Goal: Book appointment/travel/reservation

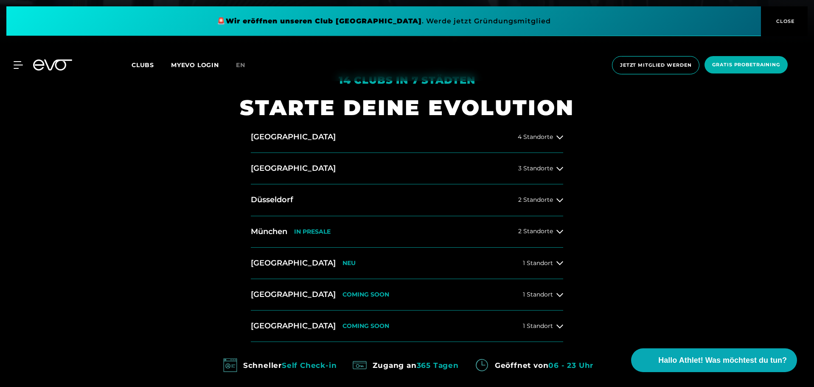
scroll to position [424, 0]
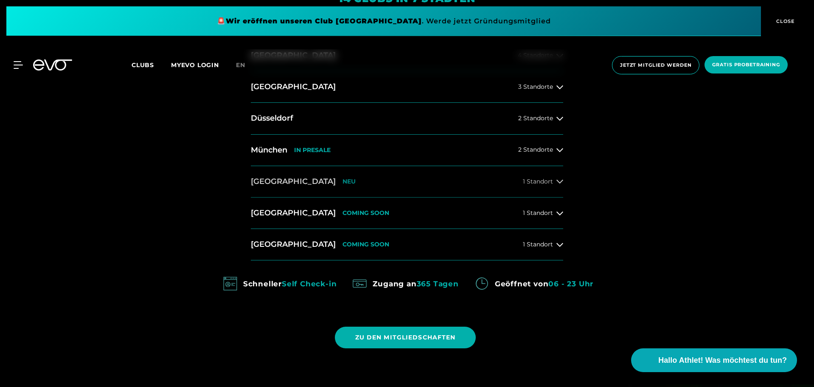
click at [555, 182] on div "1 Standort" at bounding box center [543, 181] width 40 height 7
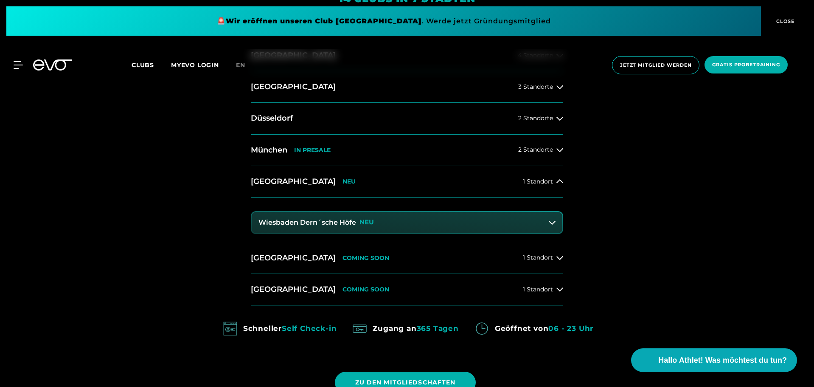
click at [322, 219] on h3 "Wiesbaden Dern´sche Höfe" at bounding box center [307, 223] width 98 height 8
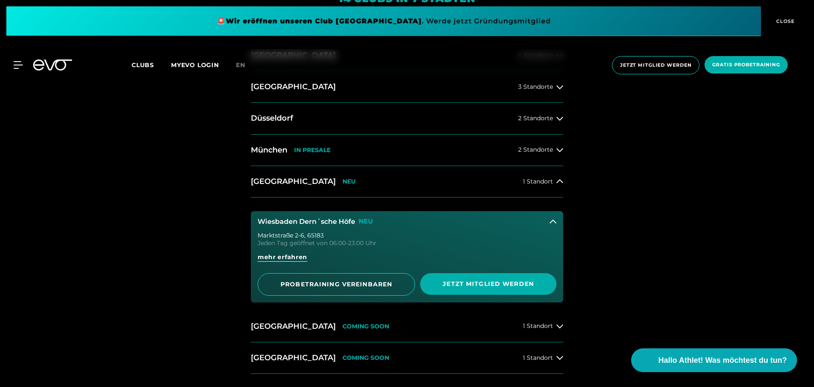
click at [327, 235] on div "[STREET_ADDRESS]" at bounding box center [407, 235] width 299 height 6
click at [286, 257] on span "mehr erfahren" at bounding box center [283, 256] width 50 height 9
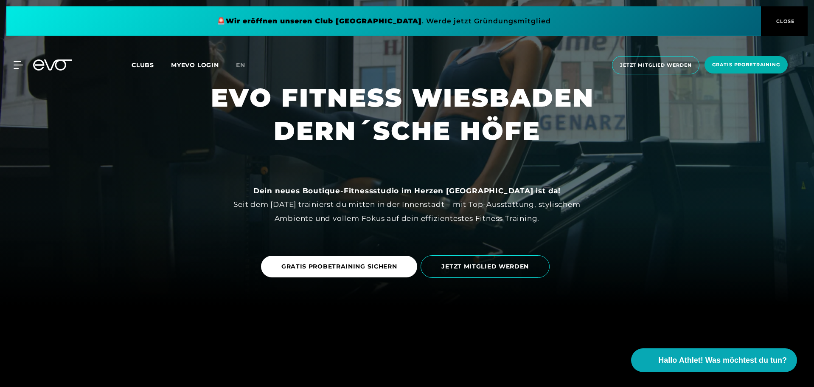
scroll to position [85, 0]
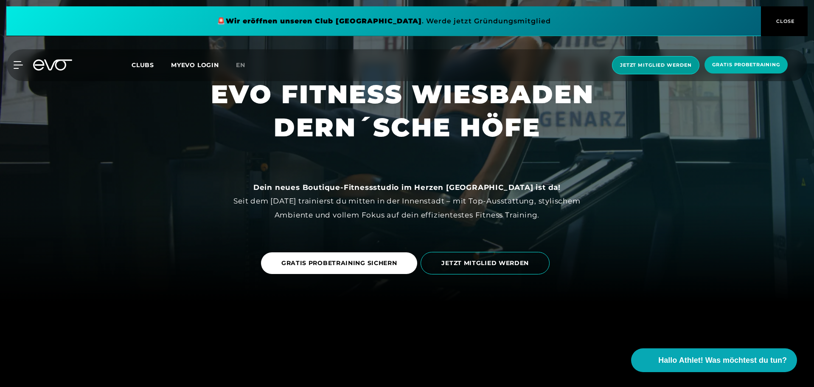
click at [645, 64] on span "Jetzt Mitglied werden" at bounding box center [655, 65] width 71 height 7
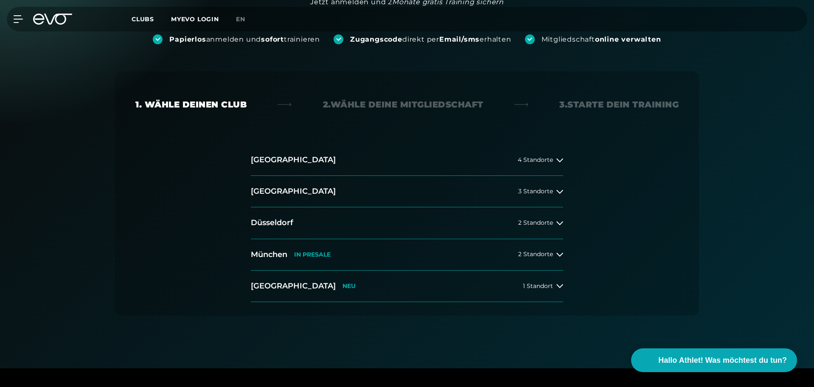
scroll to position [127, 0]
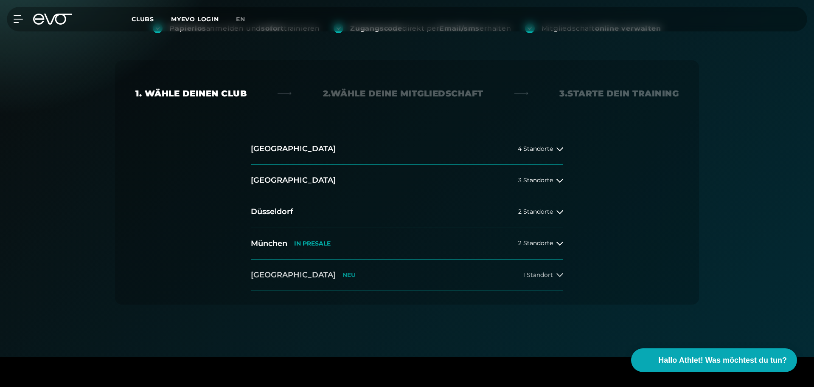
click at [558, 273] on icon at bounding box center [559, 274] width 7 height 7
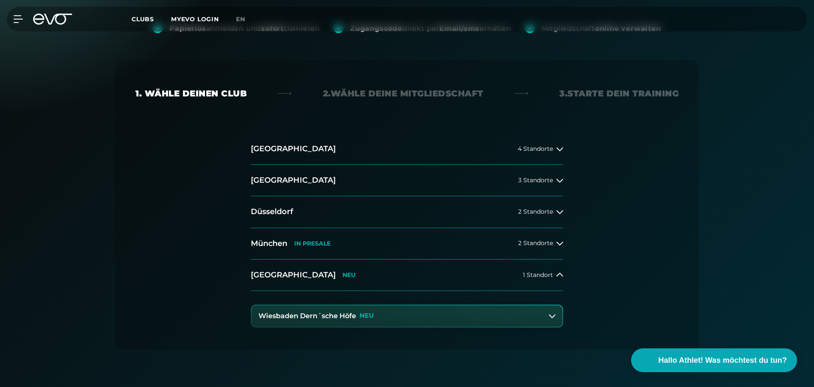
click at [549, 315] on icon at bounding box center [552, 315] width 7 height 7
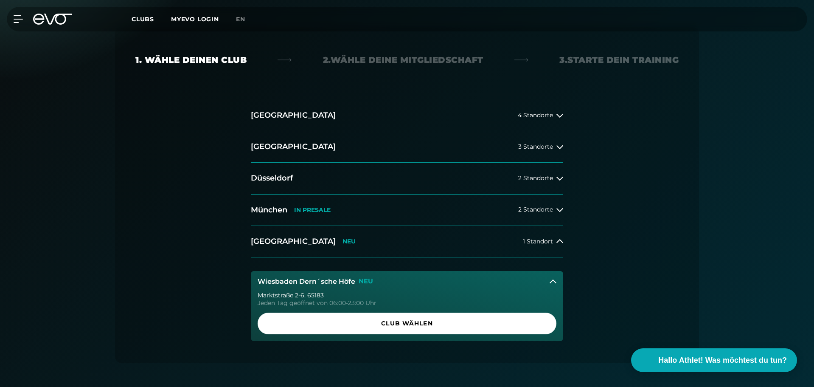
scroll to position [212, 0]
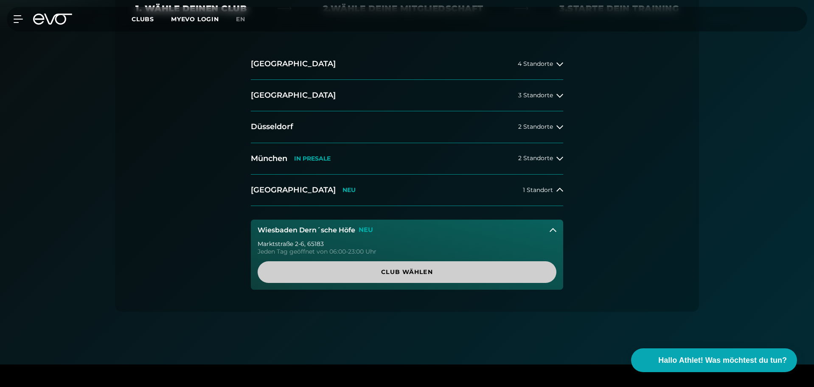
click at [377, 272] on span "Club wählen" at bounding box center [407, 271] width 258 height 9
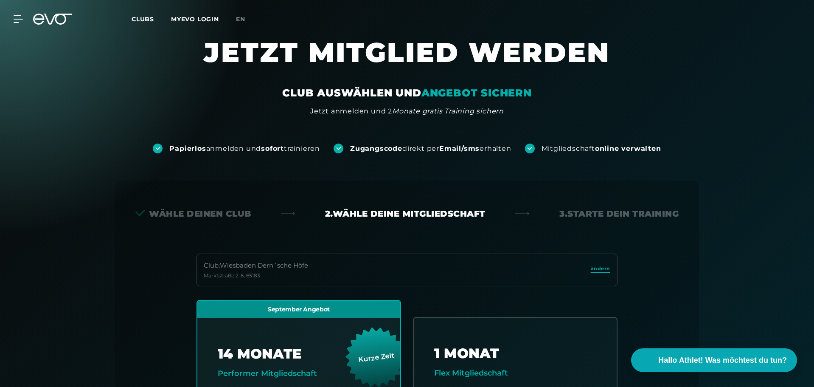
scroll to position [0, 0]
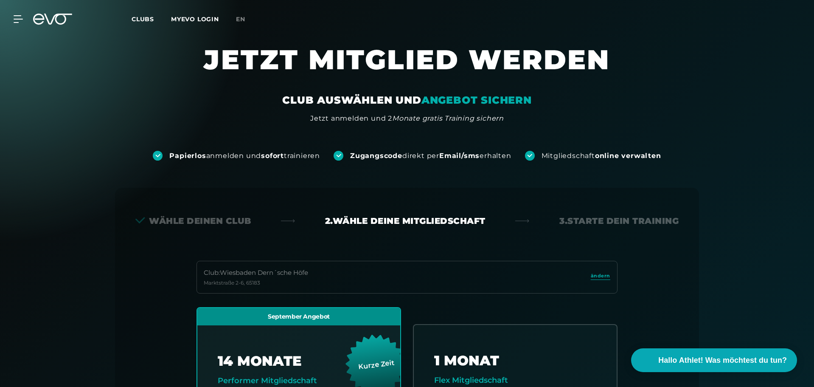
click at [138, 20] on span "Clubs" at bounding box center [143, 19] width 22 height 8
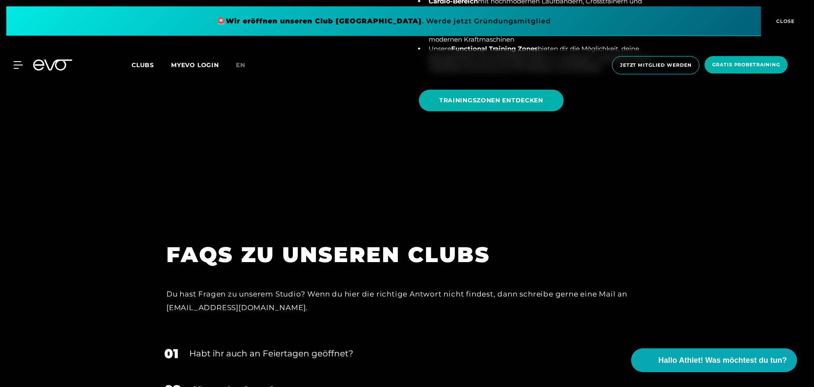
scroll to position [3197, 0]
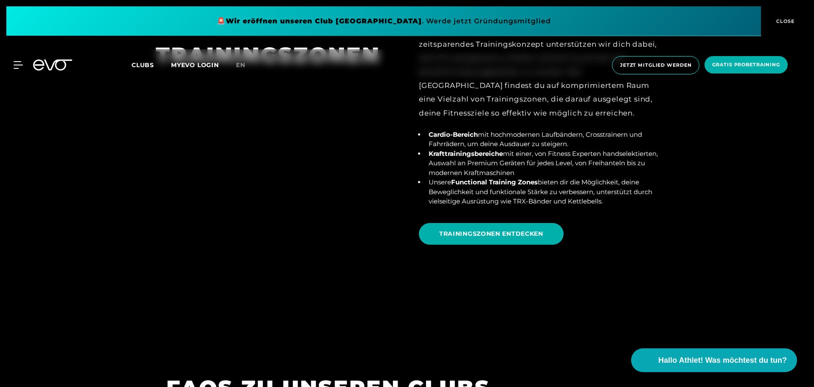
click at [152, 63] on span "Clubs" at bounding box center [143, 65] width 22 height 8
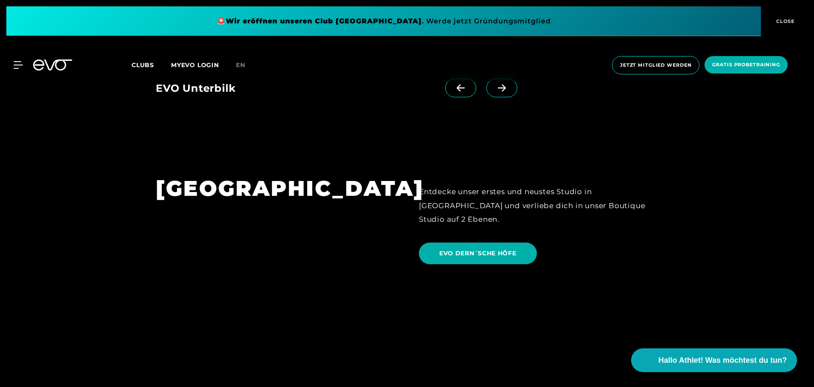
scroll to position [1952, 0]
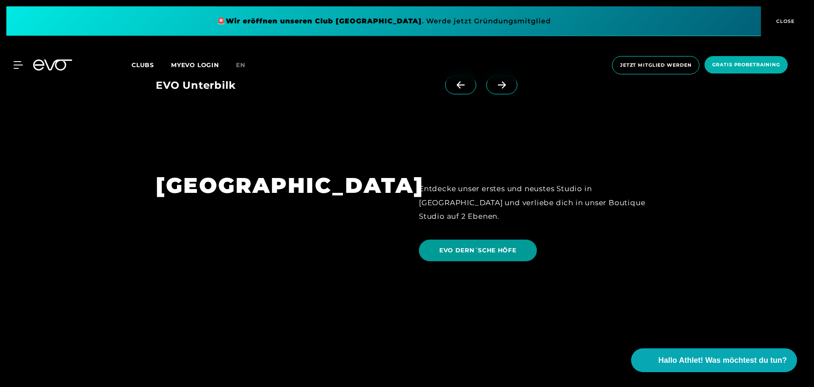
click at [486, 246] on span "EVO DERN´SCHE HÖFE" at bounding box center [477, 250] width 77 height 9
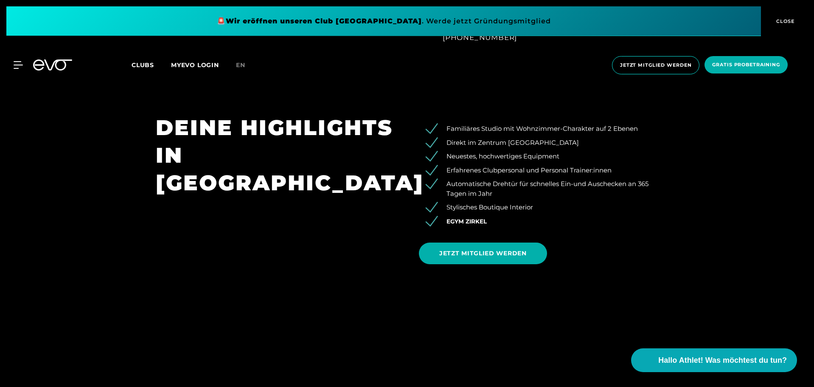
scroll to position [764, 0]
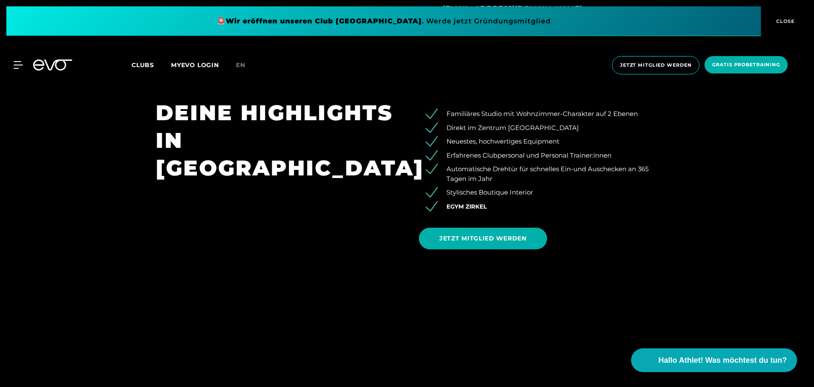
click at [455, 207] on span "EGYM Zirkel" at bounding box center [466, 206] width 40 height 7
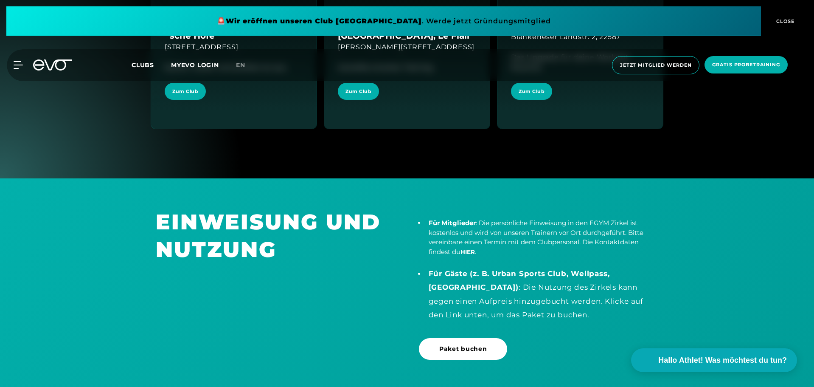
scroll to position [1697, 0]
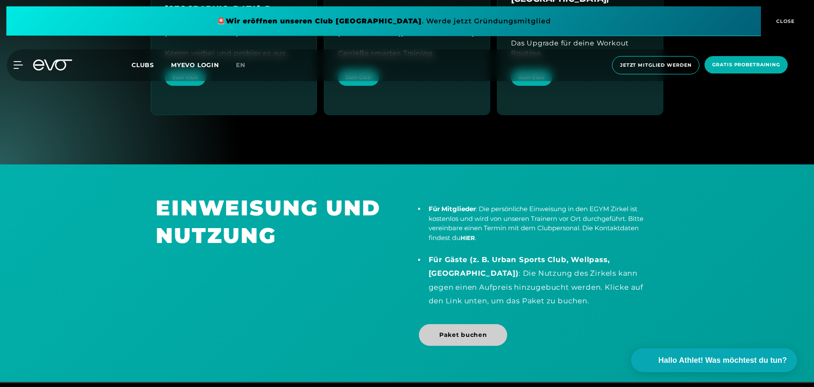
click at [440, 336] on span "Paket buchen" at bounding box center [463, 334] width 48 height 9
click at [365, 291] on div "EINWEISUNG UND NUTZUNG" at bounding box center [275, 273] width 263 height 158
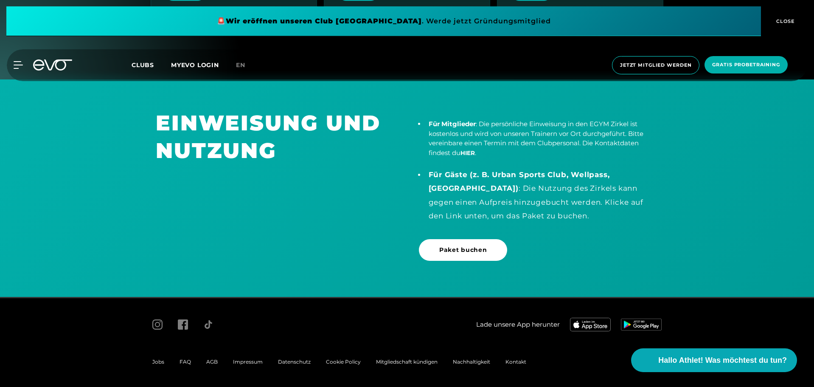
scroll to position [1783, 0]
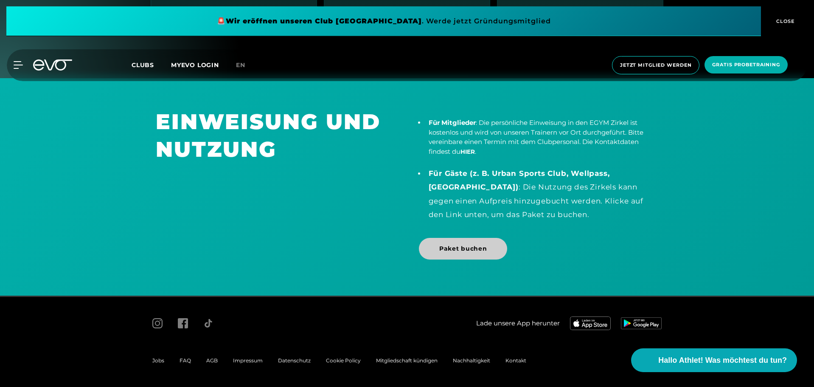
click at [470, 251] on span "Paket buchen" at bounding box center [463, 248] width 48 height 9
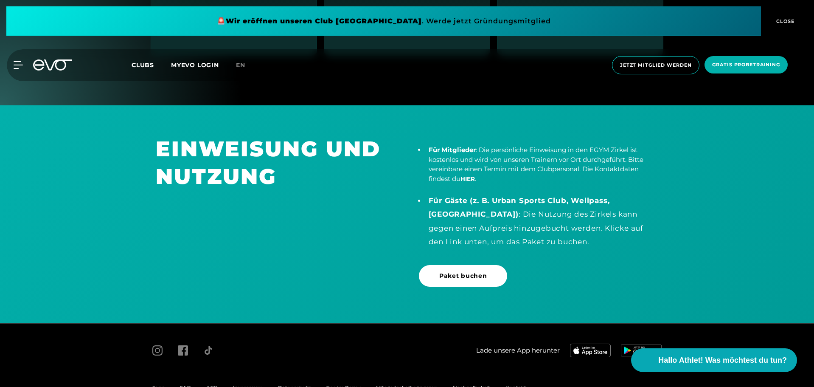
scroll to position [1741, 0]
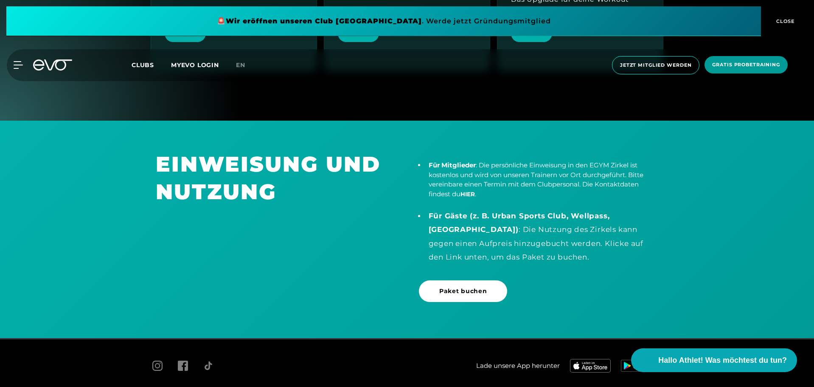
click at [766, 62] on span "Gratis Probetraining" at bounding box center [746, 64] width 68 height 7
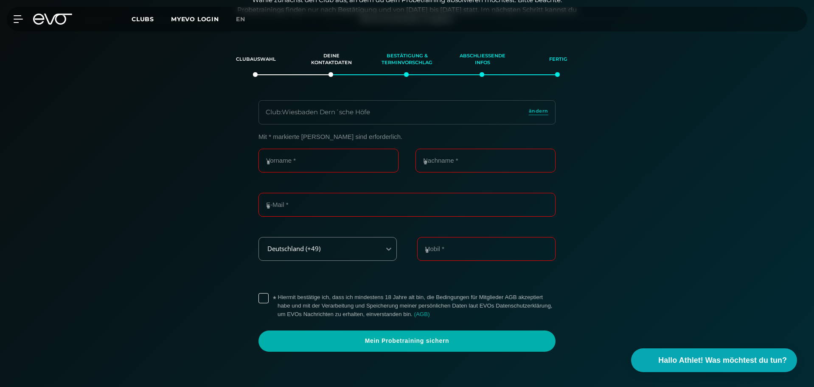
scroll to position [146, 0]
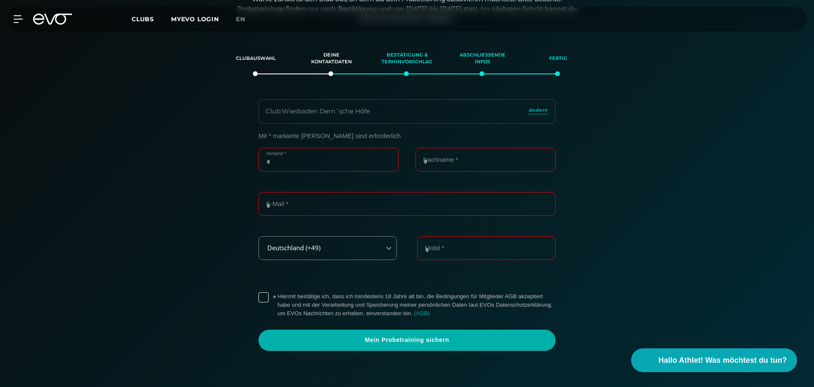
click at [333, 160] on input "Vorname *" at bounding box center [328, 160] width 140 height 24
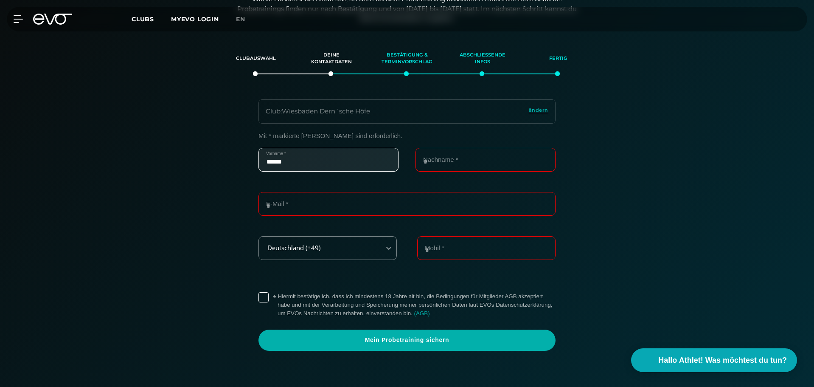
type input "******"
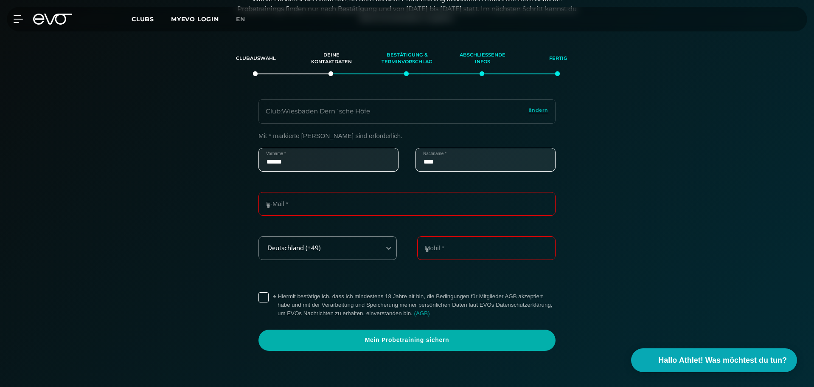
type input "****"
click at [301, 211] on input "E-Mail *" at bounding box center [406, 204] width 297 height 24
type input "**********"
click at [423, 248] on input "Mobil *" at bounding box center [486, 248] width 138 height 24
type input "**********"
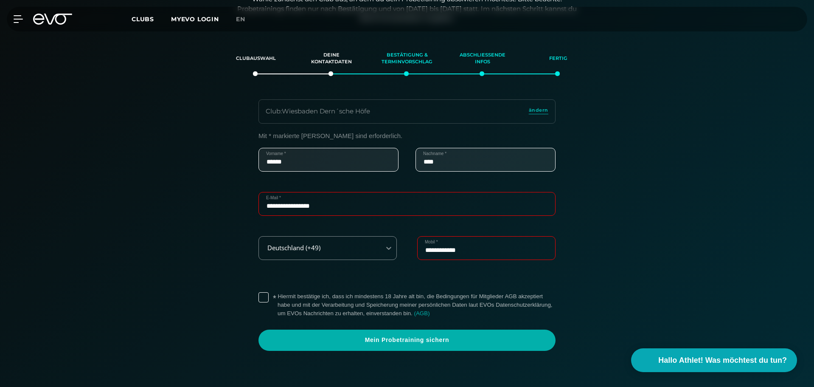
click at [277, 297] on label "* Hiermit bestätige ich, dass ich mindestens 18 Jahre alt bin, die Bedingungen …" at bounding box center [416, 304] width 278 height 25
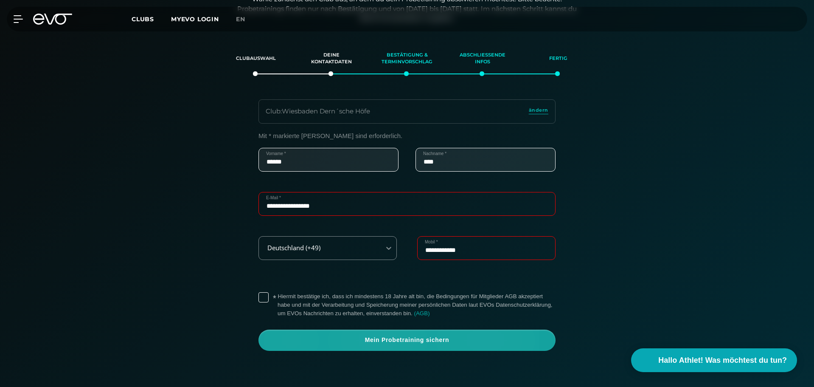
click at [387, 338] on span "Mein Probetraining sichern" at bounding box center [407, 340] width 256 height 8
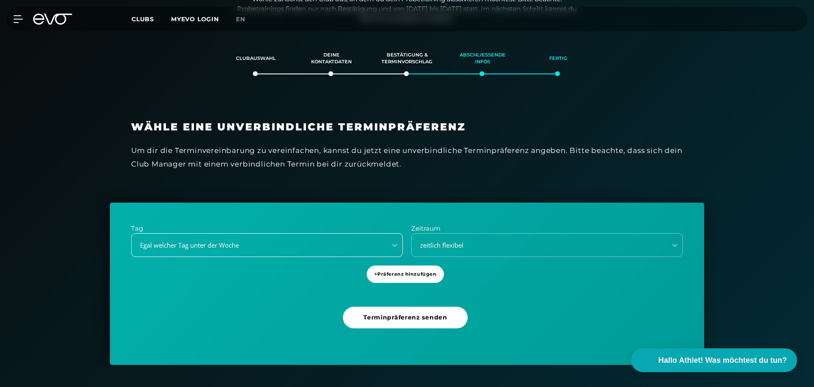
click at [249, 245] on div "Egal welcher Tag unter der Woche" at bounding box center [256, 245] width 248 height 10
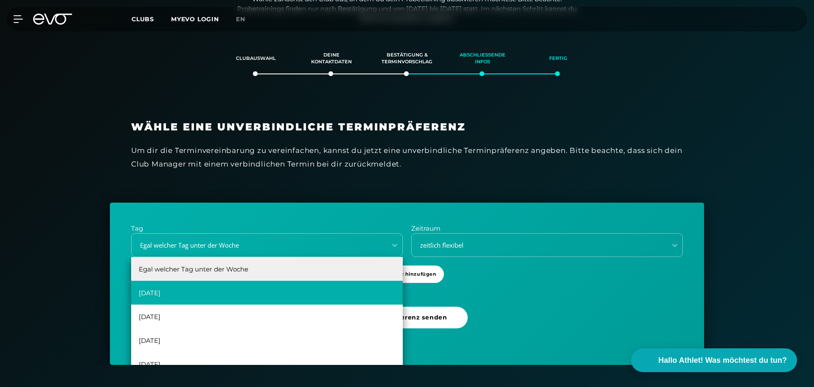
scroll to position [15, 0]
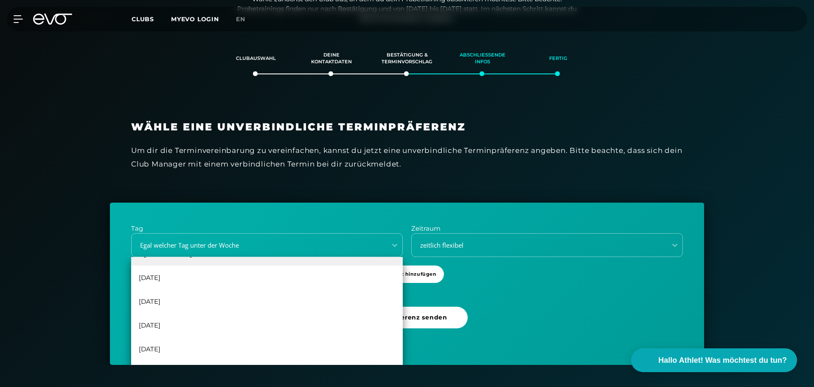
click at [64, 263] on div "Clubauswahl Deine Kontaktdaten Bestätigung & Terminvorschlag Abschließende Info…" at bounding box center [407, 200] width 814 height 328
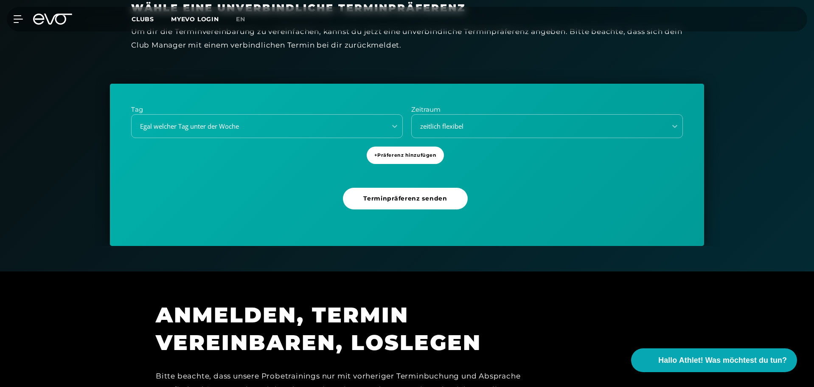
scroll to position [273, 0]
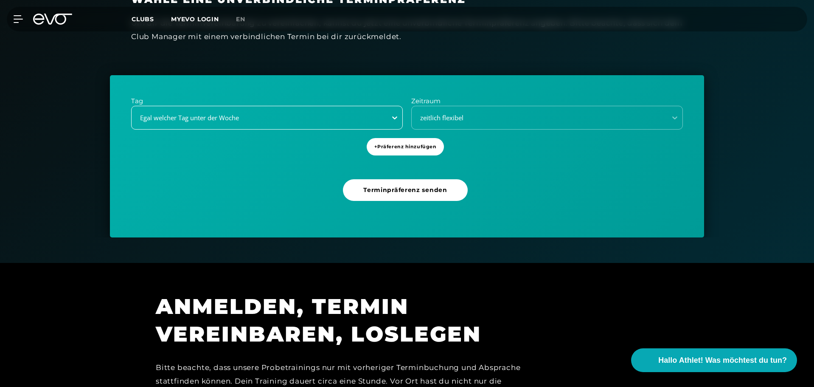
click at [394, 116] on icon at bounding box center [394, 117] width 8 height 8
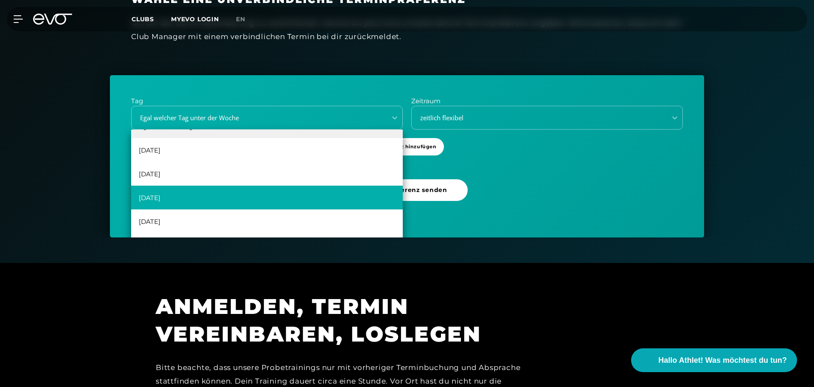
scroll to position [0, 0]
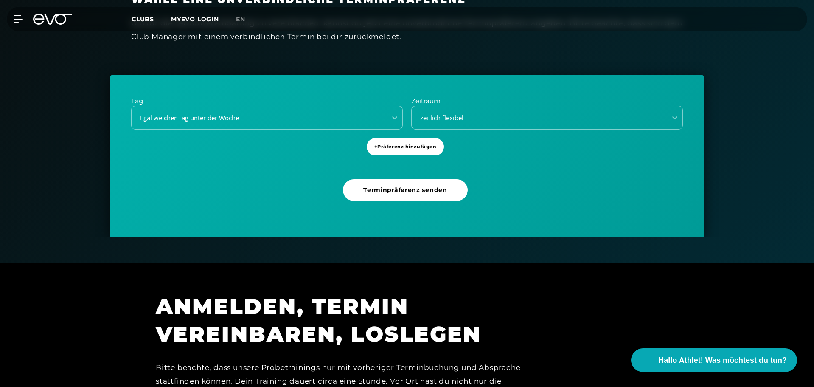
click at [574, 194] on div "Tag Egal welcher Tag unter der Woche Zeitraum zeitlich flexibel + Präferenz hin…" at bounding box center [407, 156] width 594 height 162
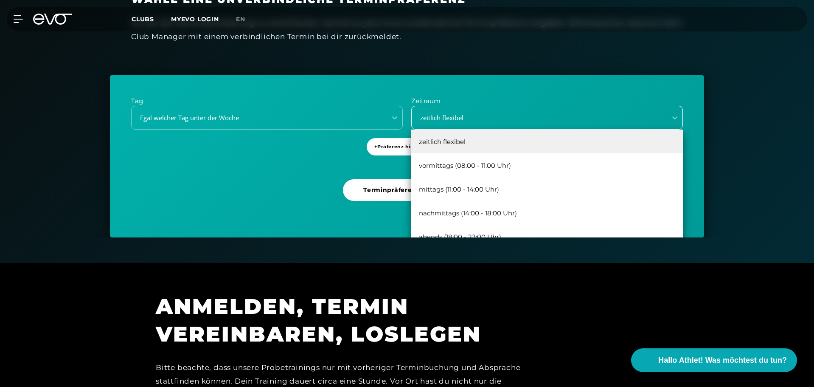
click at [512, 115] on div "zeitlich flexibel" at bounding box center [536, 118] width 248 height 10
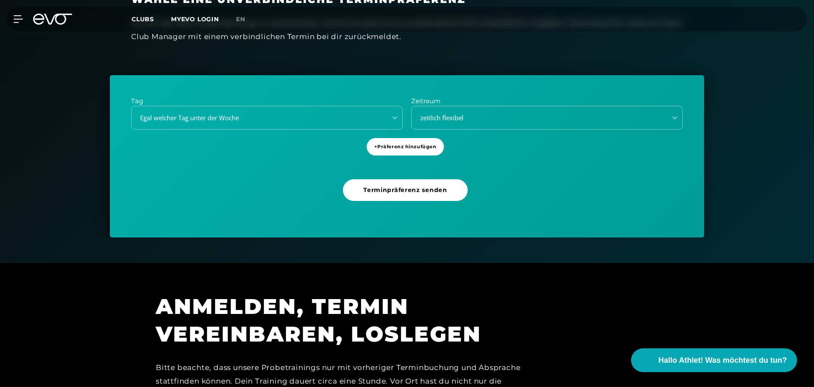
click at [140, 165] on div "Tag Egal welcher Tag unter der Woche Zeitraum zeitlich flexibel + Präferenz hin…" at bounding box center [407, 156] width 594 height 162
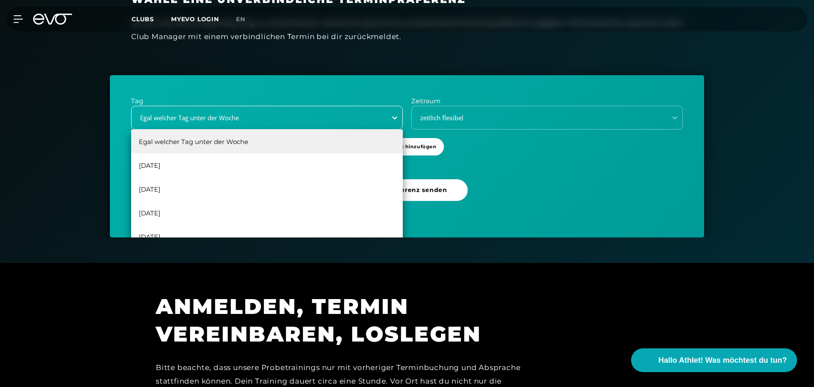
click at [396, 115] on icon at bounding box center [394, 117] width 8 height 8
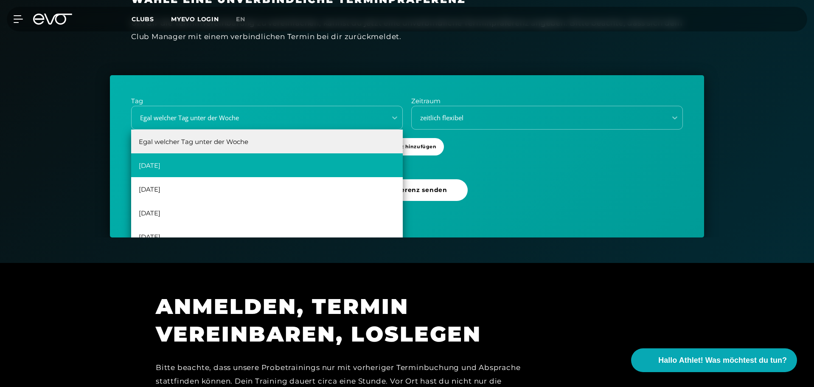
click at [168, 162] on div "[DATE]" at bounding box center [267, 165] width 272 height 24
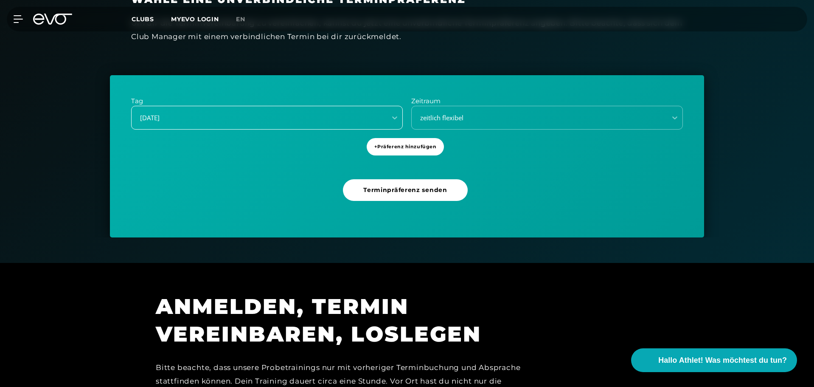
click at [221, 123] on div "[DATE]" at bounding box center [259, 117] width 255 height 11
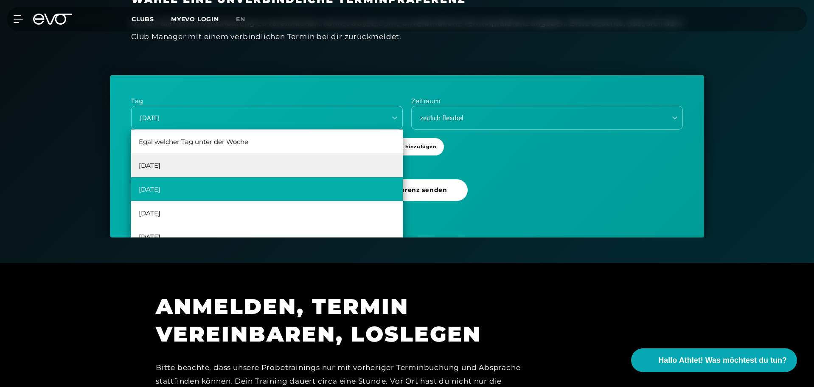
click at [170, 187] on div "[DATE]" at bounding box center [267, 189] width 272 height 24
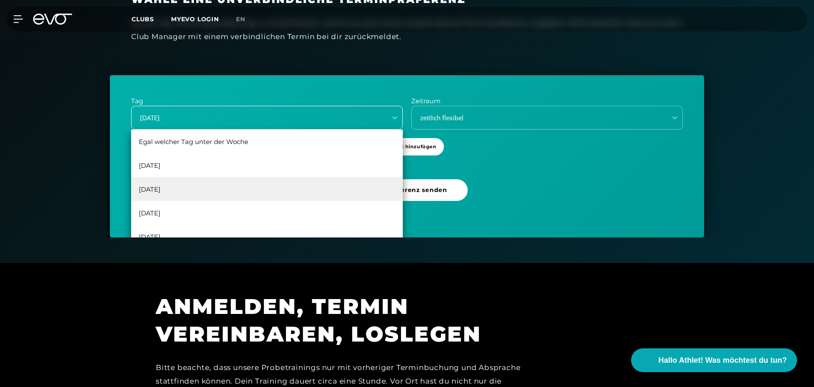
click at [191, 115] on div "[DATE]" at bounding box center [256, 118] width 248 height 10
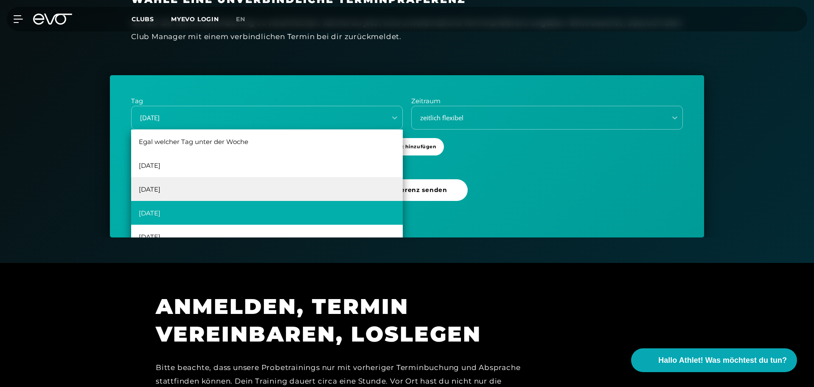
click at [163, 210] on div "[DATE]" at bounding box center [267, 213] width 272 height 24
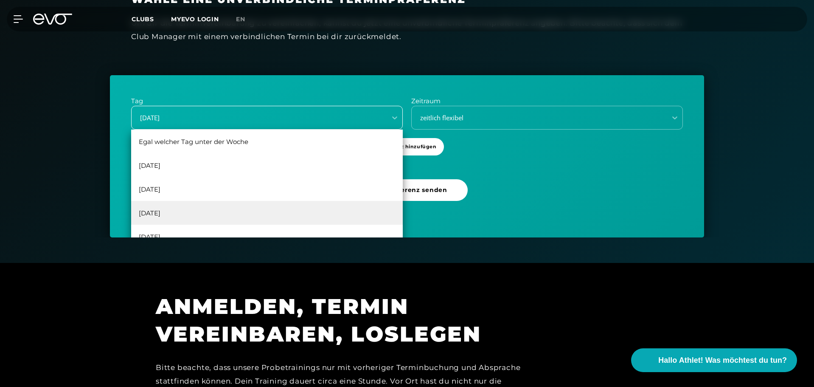
click at [176, 114] on div "[DATE]" at bounding box center [256, 118] width 248 height 10
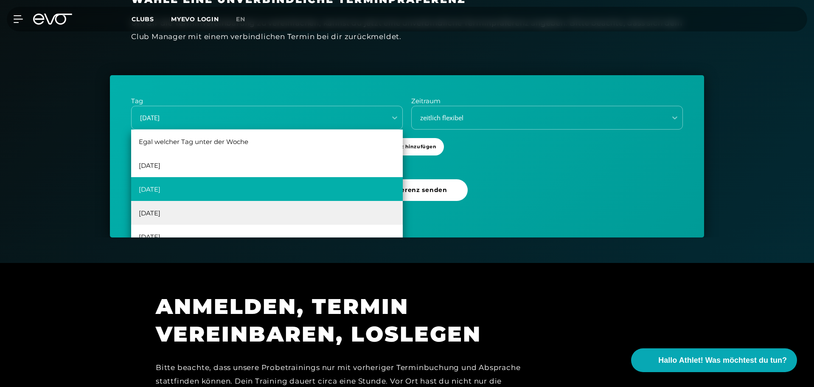
scroll to position [15, 0]
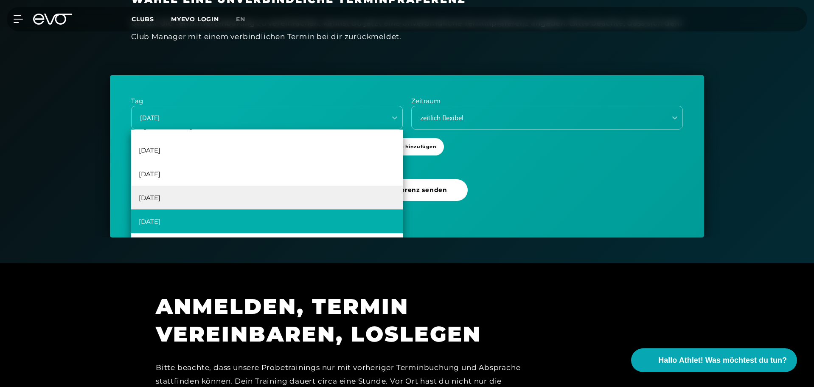
click at [187, 219] on div "[DATE]" at bounding box center [267, 221] width 272 height 24
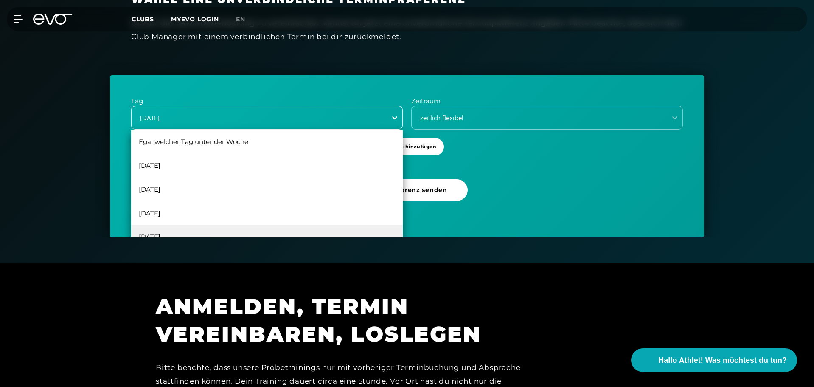
click at [395, 115] on icon at bounding box center [394, 117] width 8 height 8
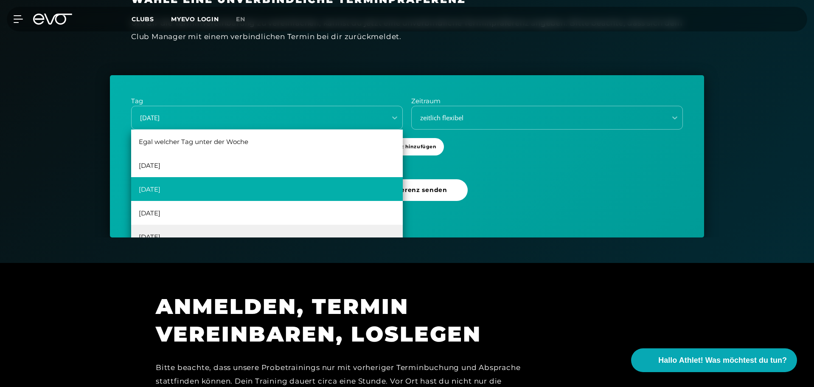
click at [166, 186] on div "[DATE]" at bounding box center [267, 189] width 272 height 24
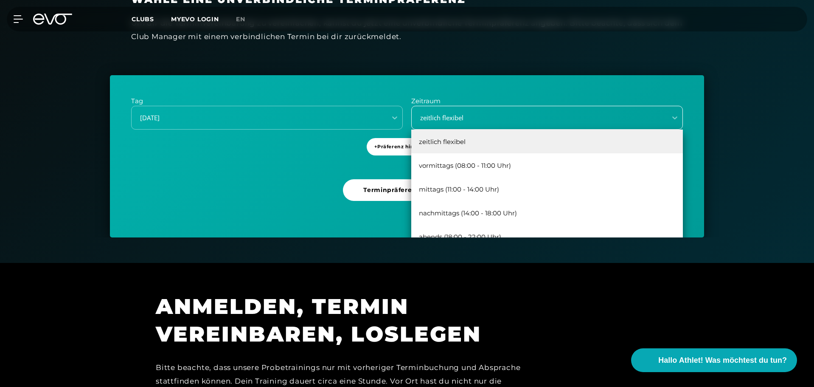
click at [462, 117] on div "zeitlich flexibel" at bounding box center [536, 118] width 248 height 10
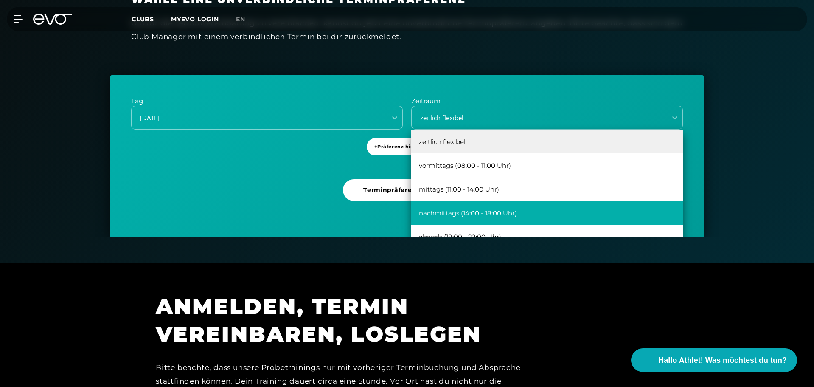
click at [462, 210] on div "nachmittags (14:00 - 18:00 Uhr)" at bounding box center [547, 213] width 272 height 24
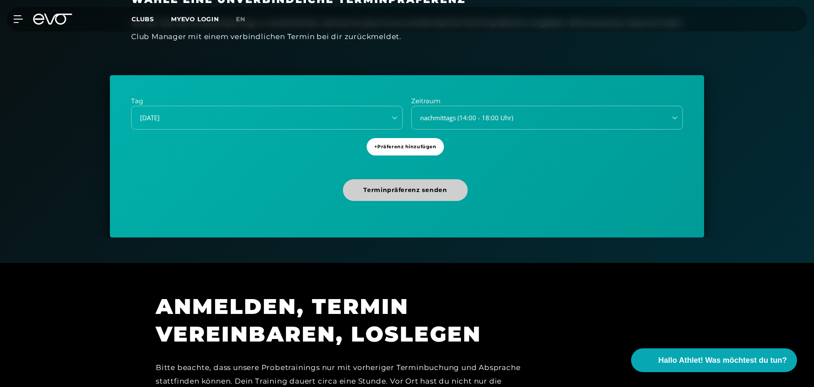
click at [420, 193] on span "Terminpräferenz senden" at bounding box center [405, 189] width 84 height 9
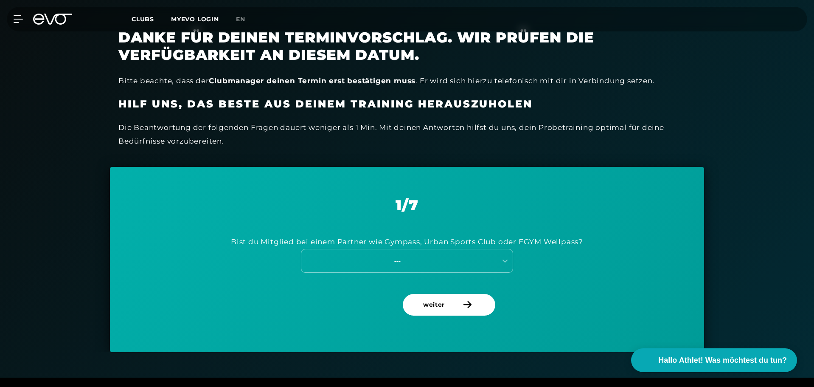
scroll to position [230, 0]
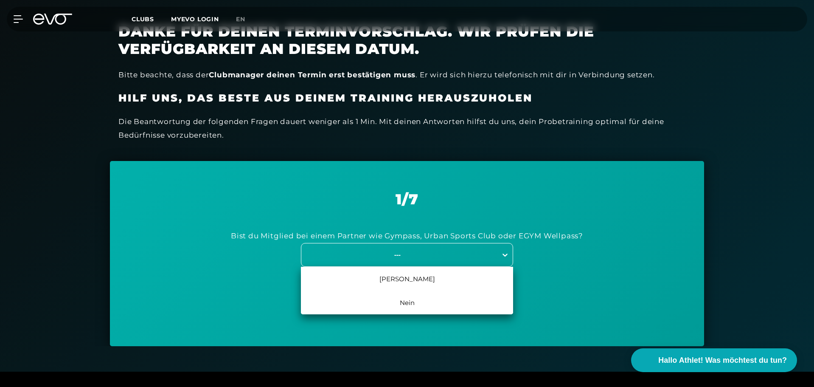
click at [506, 254] on icon at bounding box center [504, 254] width 5 height 3
click at [406, 283] on div "[PERSON_NAME]" at bounding box center [407, 278] width 212 height 24
click at [420, 255] on div "---" at bounding box center [397, 254] width 191 height 10
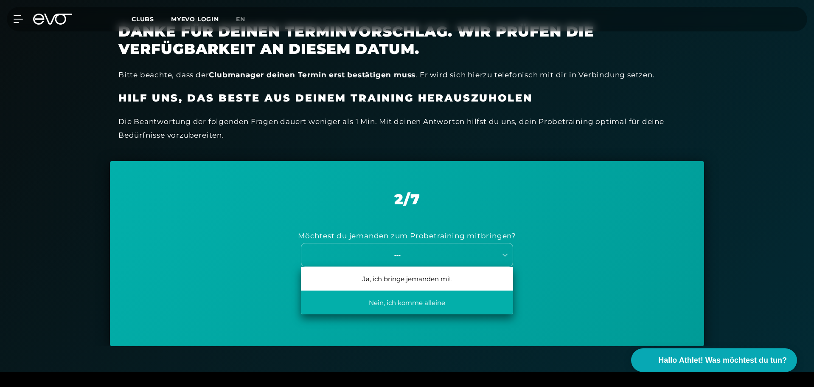
click at [402, 303] on div "Nein, ich komme alleine" at bounding box center [407, 302] width 212 height 24
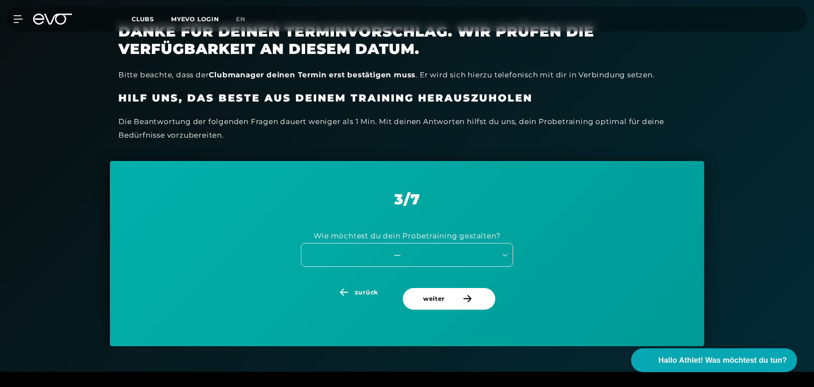
click at [436, 247] on div "---" at bounding box center [407, 255] width 212 height 24
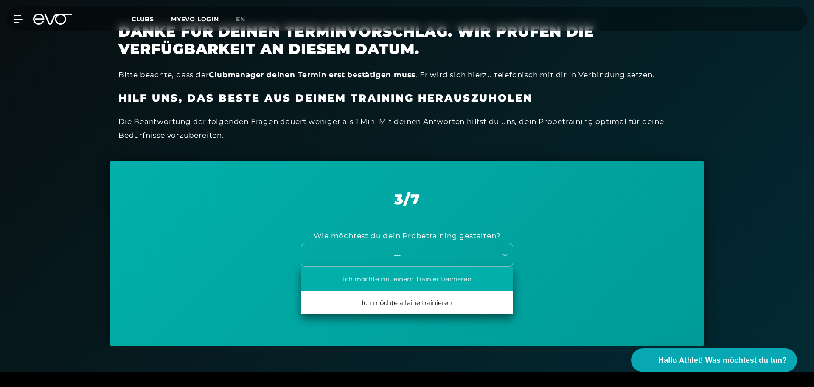
click at [429, 284] on div "Ich möchte mit einem Trainier trainieren" at bounding box center [407, 278] width 212 height 24
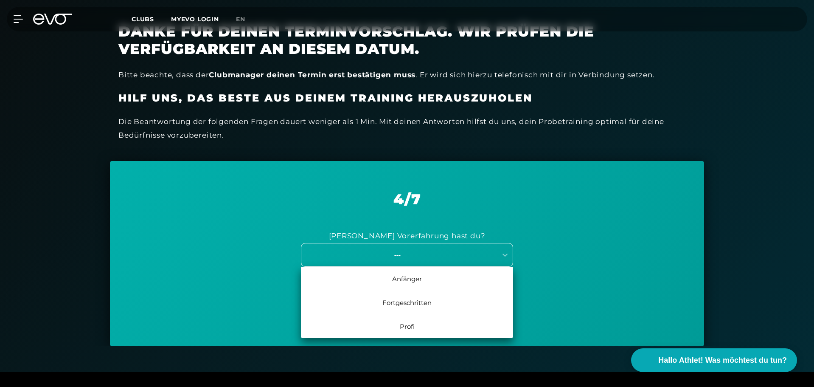
click at [437, 255] on div "---" at bounding box center [397, 254] width 191 height 10
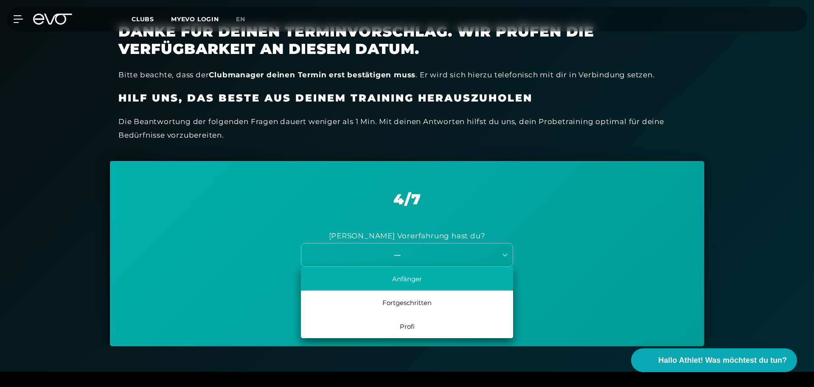
drag, startPoint x: 413, startPoint y: 301, endPoint x: 419, endPoint y: 283, distance: 18.7
click at [419, 283] on div "Anfänger Fortgeschritten Profi" at bounding box center [407, 301] width 212 height 71
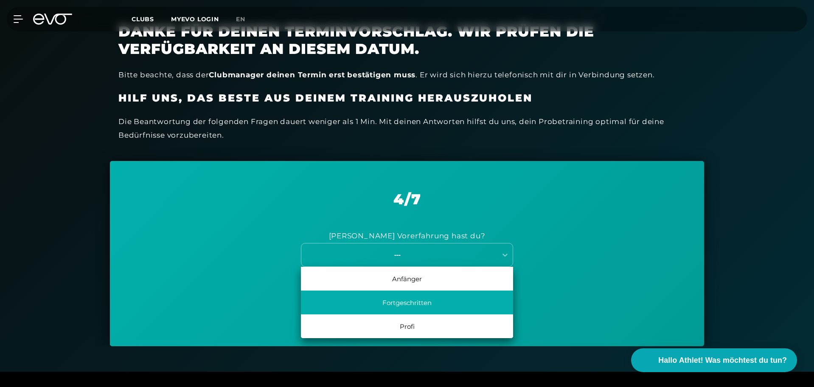
click at [420, 298] on div "Fortgeschritten" at bounding box center [407, 302] width 212 height 24
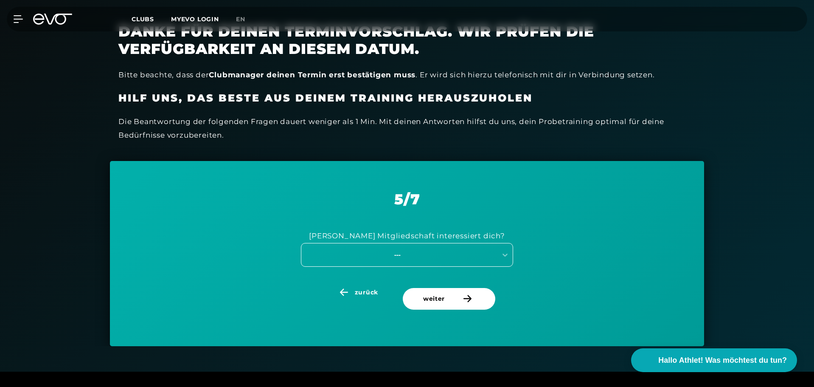
click at [438, 256] on div "---" at bounding box center [397, 254] width 191 height 10
click at [255, 265] on div "[PERSON_NAME] Mitgliedschaft interessiert dich? ---" at bounding box center [407, 247] width 552 height 80
click at [423, 255] on div "---" at bounding box center [397, 254] width 191 height 10
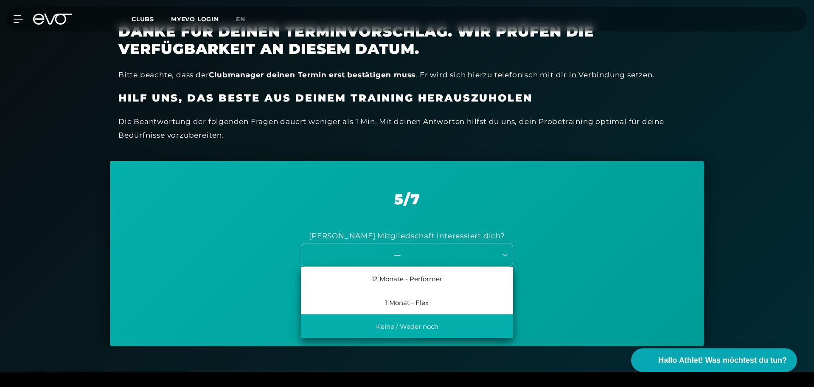
click at [410, 323] on div "Keine / Weder noch" at bounding box center [407, 326] width 212 height 24
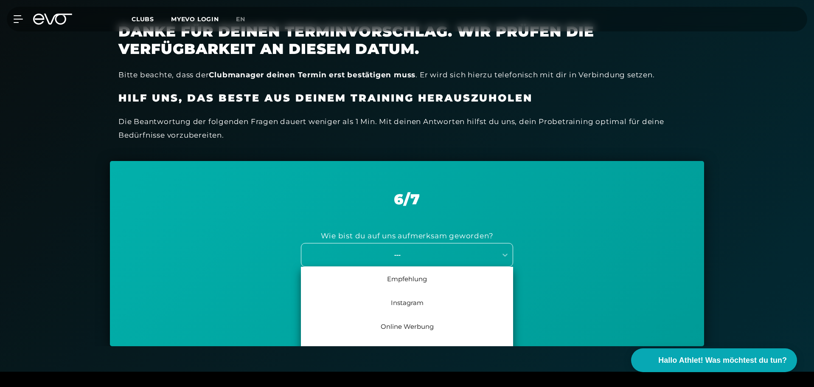
scroll to position [238, 0]
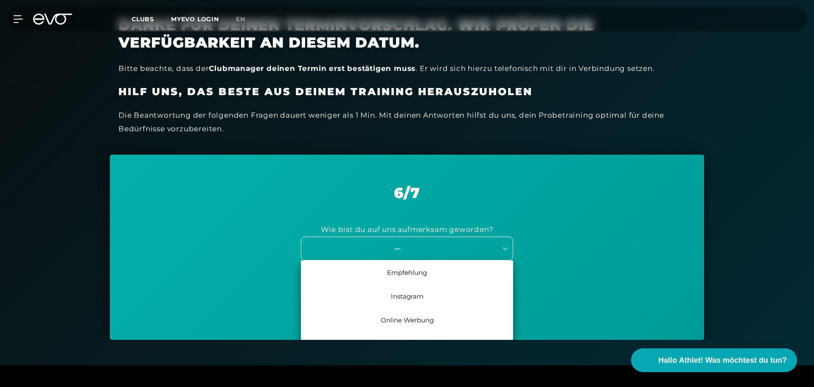
click at [401, 253] on div "---" at bounding box center [399, 247] width 196 height 11
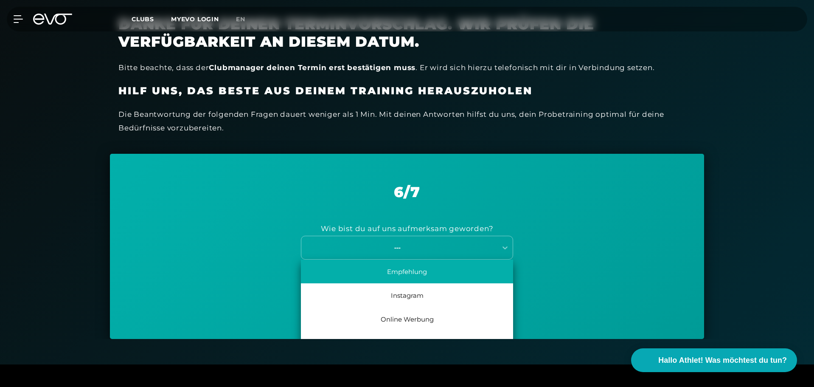
click at [399, 275] on div "Empfehlung" at bounding box center [407, 271] width 212 height 24
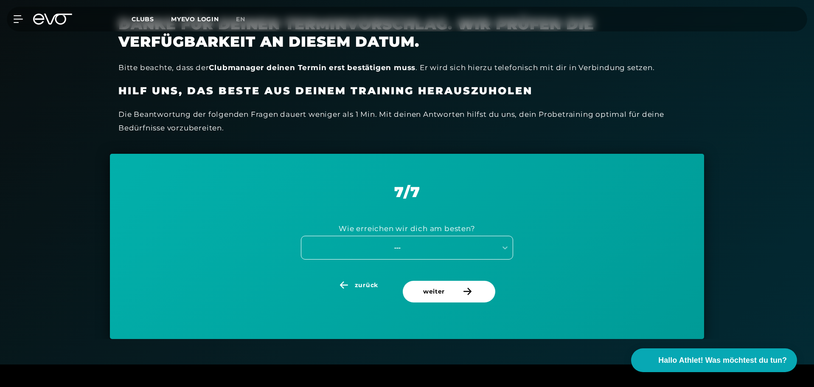
click at [395, 242] on div "---" at bounding box center [397, 247] width 191 height 10
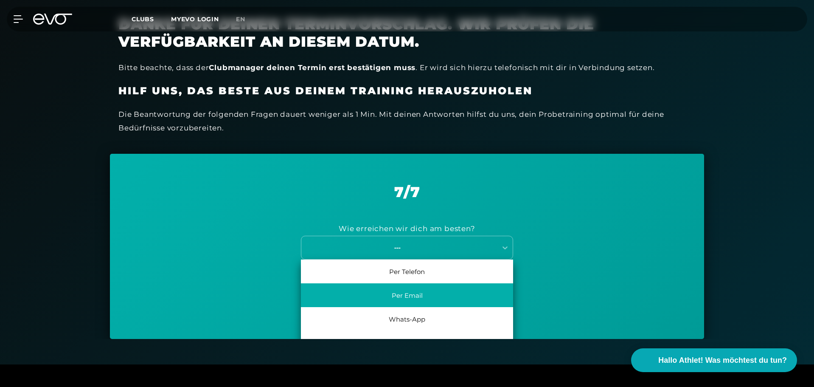
click at [412, 294] on div "Per Email" at bounding box center [407, 295] width 212 height 24
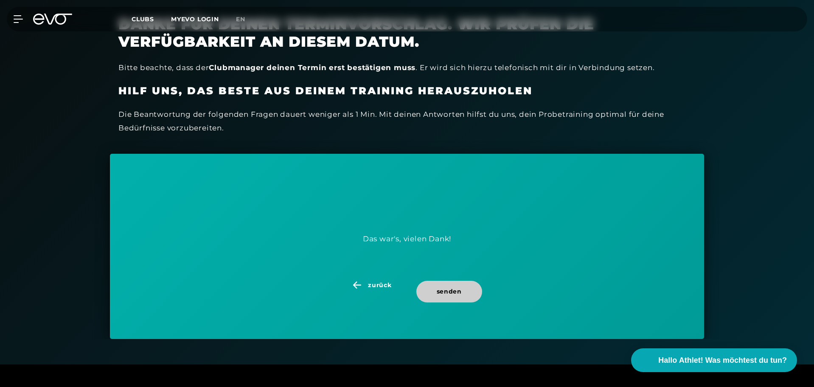
click at [441, 291] on span "senden" at bounding box center [449, 291] width 25 height 9
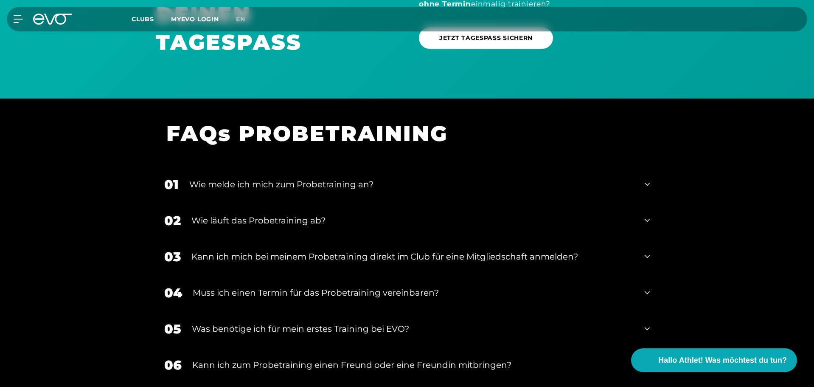
scroll to position [824, 0]
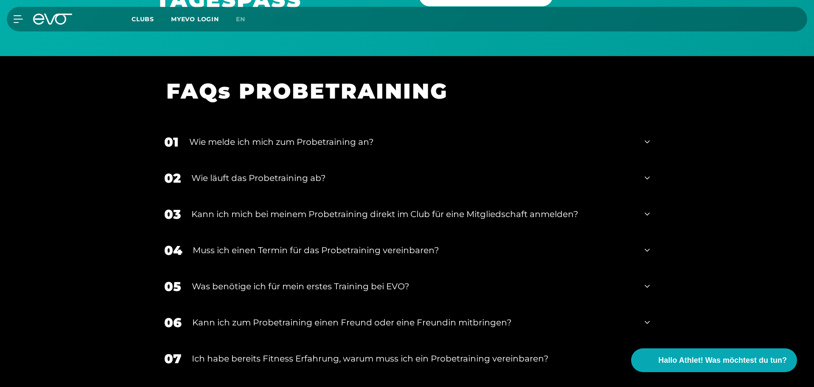
click at [647, 249] on icon at bounding box center [646, 250] width 5 height 10
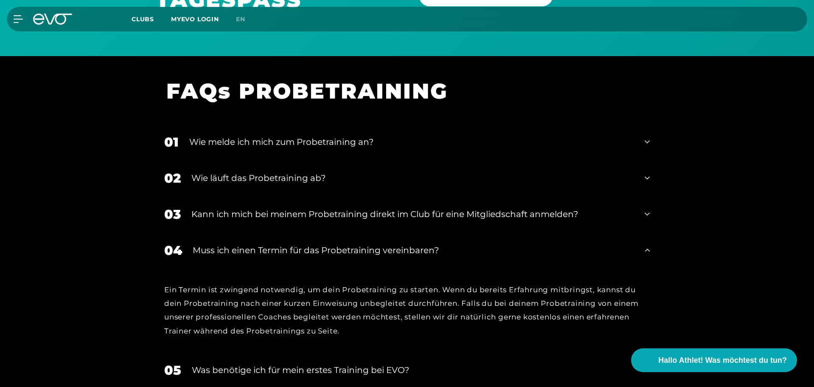
click at [645, 249] on icon at bounding box center [646, 250] width 5 height 10
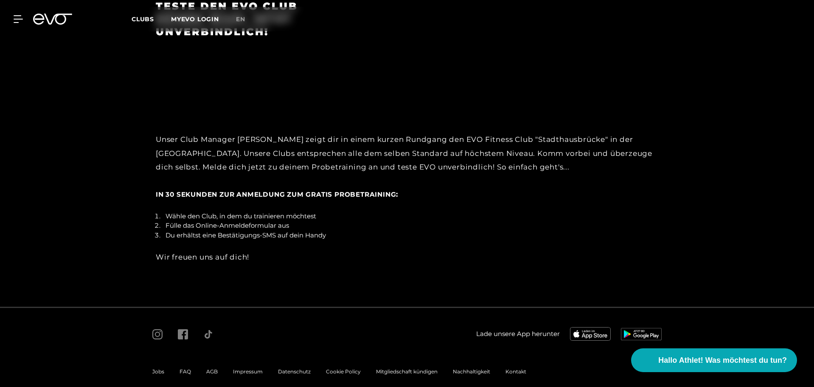
scroll to position [1364, 0]
